Goal: Find specific page/section

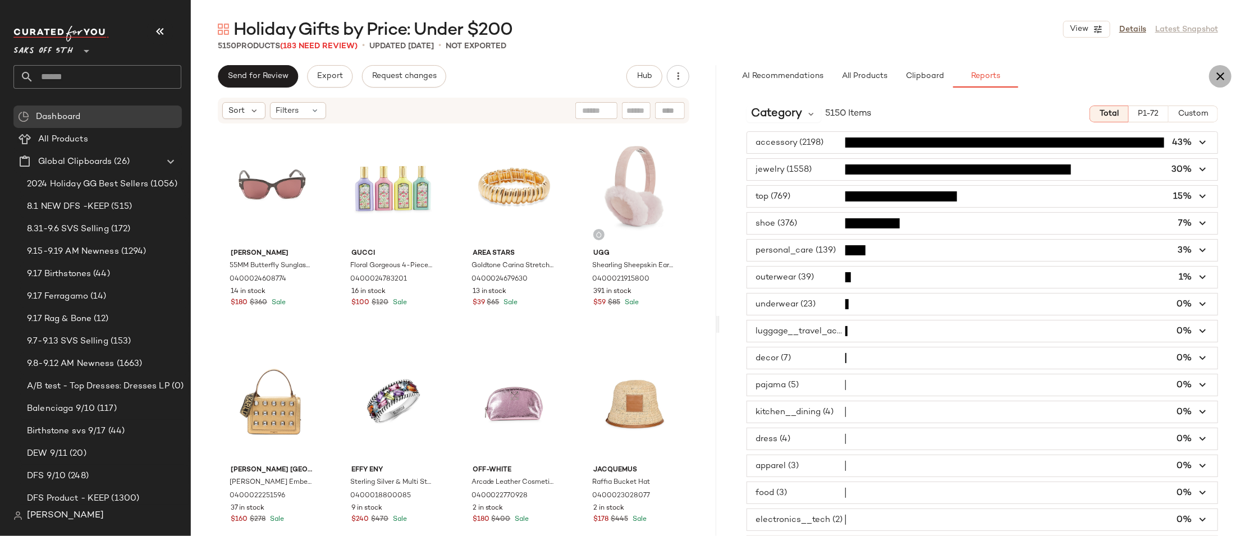
click at [1215, 76] on icon "button" at bounding box center [1219, 76] width 13 height 13
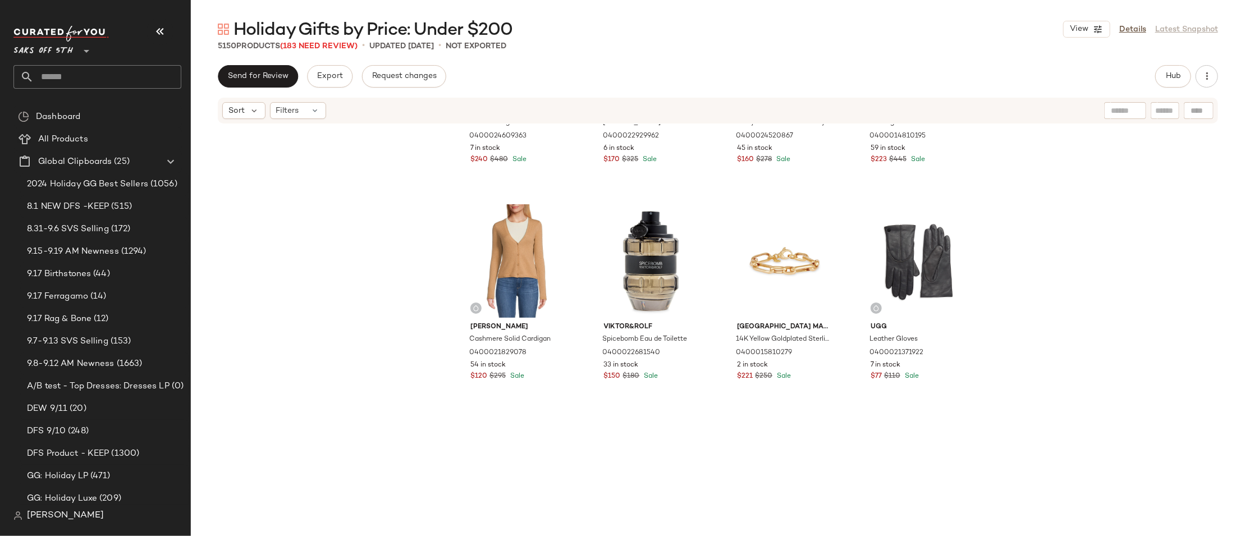
scroll to position [5136, 0]
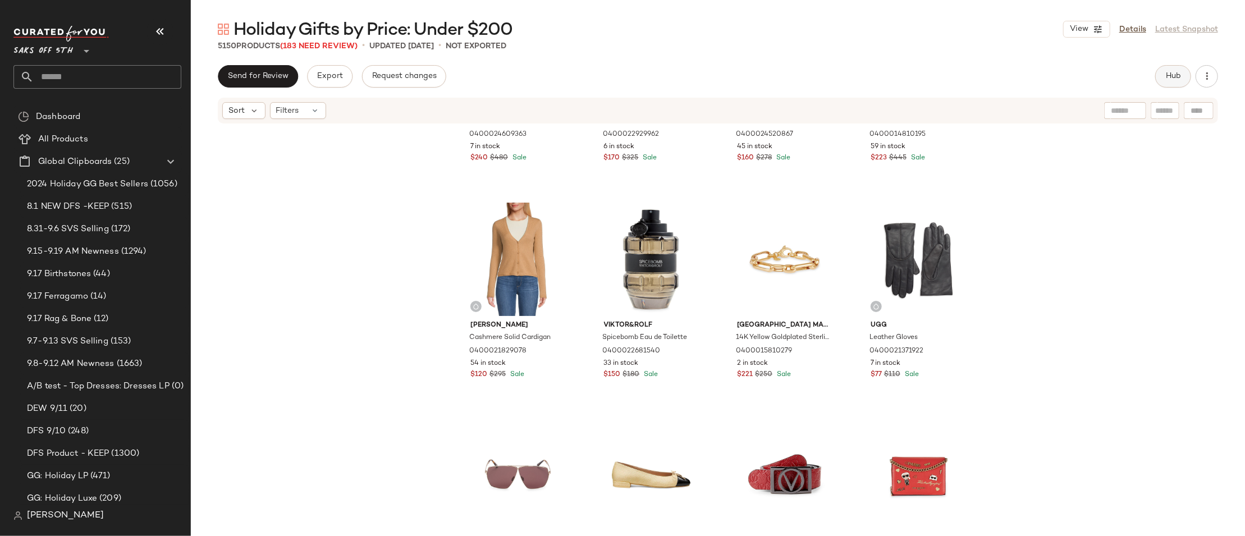
click at [1175, 71] on button "Hub" at bounding box center [1173, 76] width 36 height 22
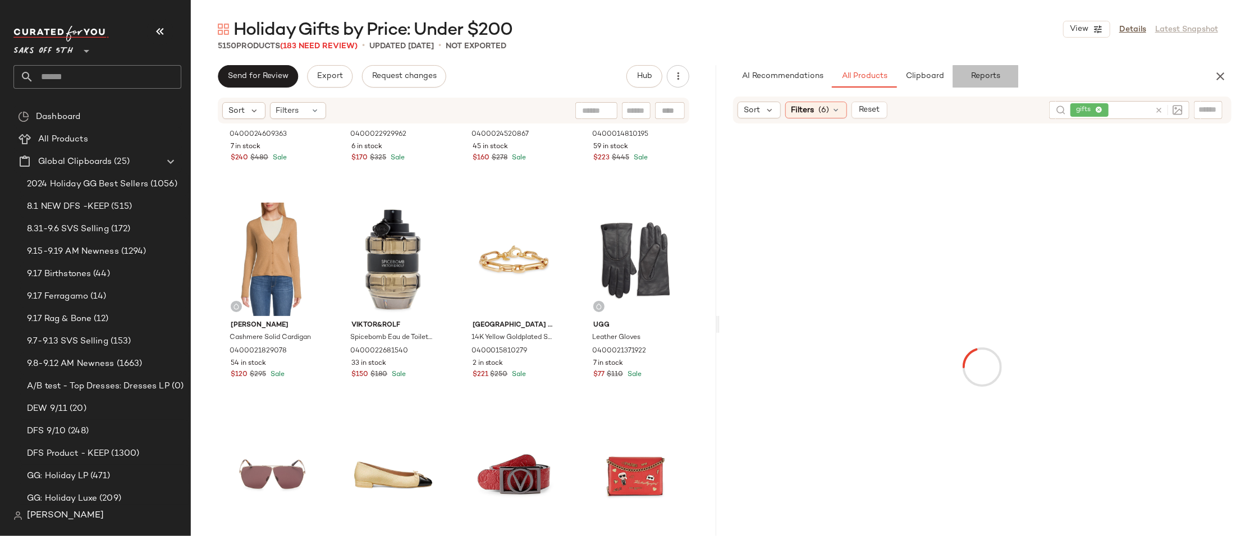
click at [991, 80] on span "Reports" at bounding box center [985, 76] width 30 height 9
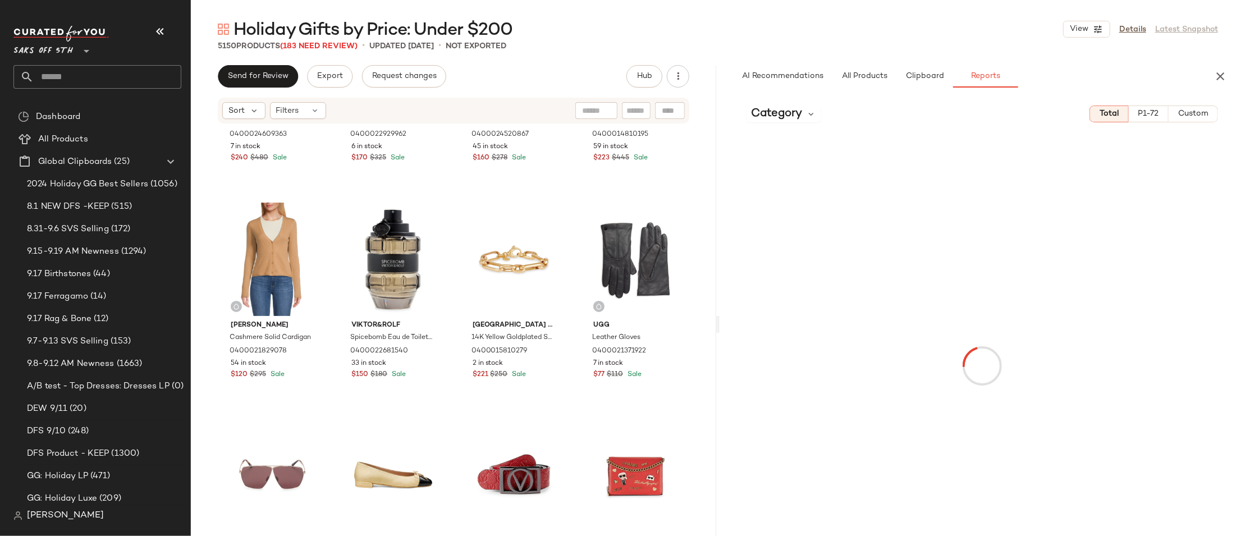
click at [1147, 117] on span "P1-72" at bounding box center [1147, 113] width 21 height 9
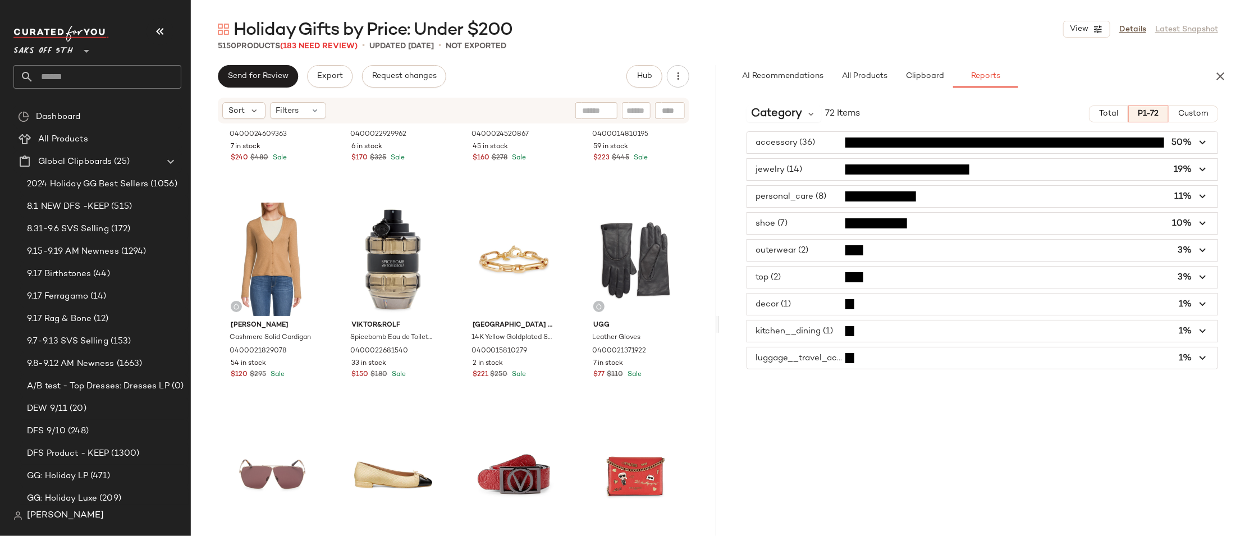
click at [815, 277] on span "button" at bounding box center [982, 277] width 470 height 21
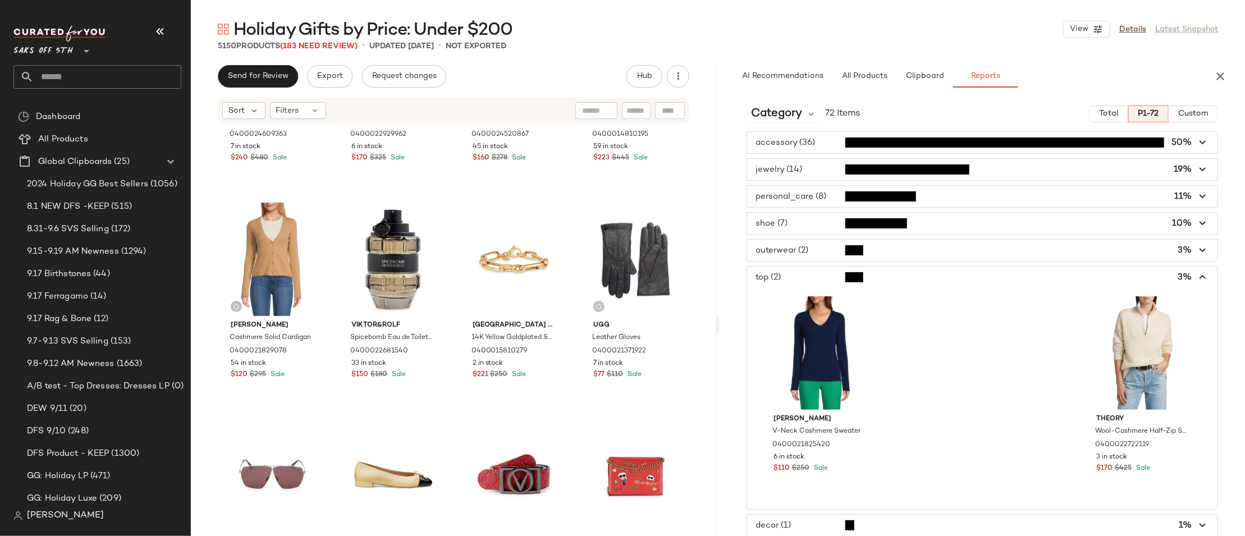
click at [799, 277] on span "button" at bounding box center [982, 277] width 470 height 21
